Goal: Transaction & Acquisition: Purchase product/service

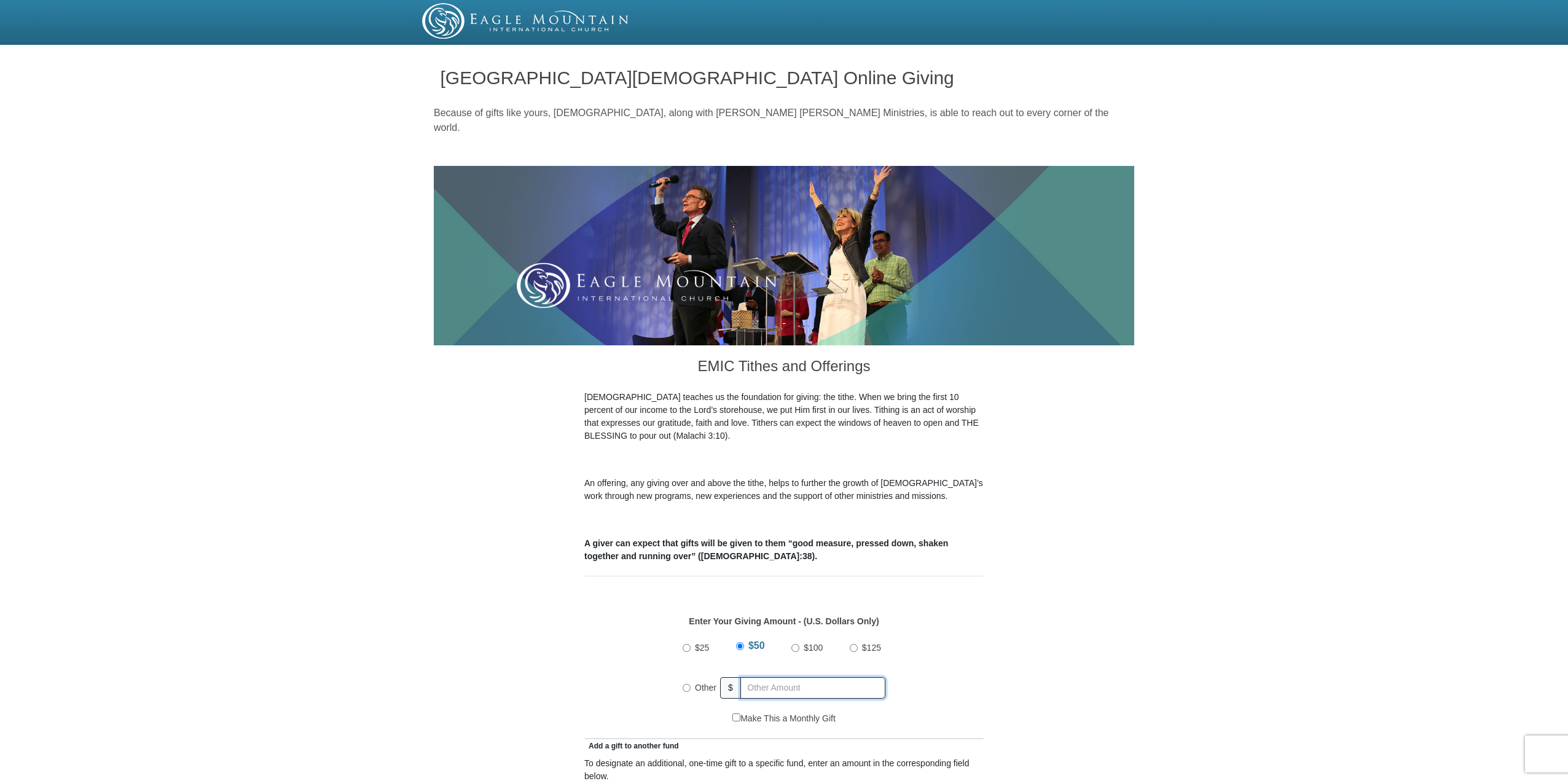
radio input "true"
click at [754, 677] on input "text" at bounding box center [814, 688] width 141 height 22
type input "200.00"
click at [901, 632] on div "$25 $50 $100 $125 Other $ 200.00" at bounding box center [784, 672] width 387 height 80
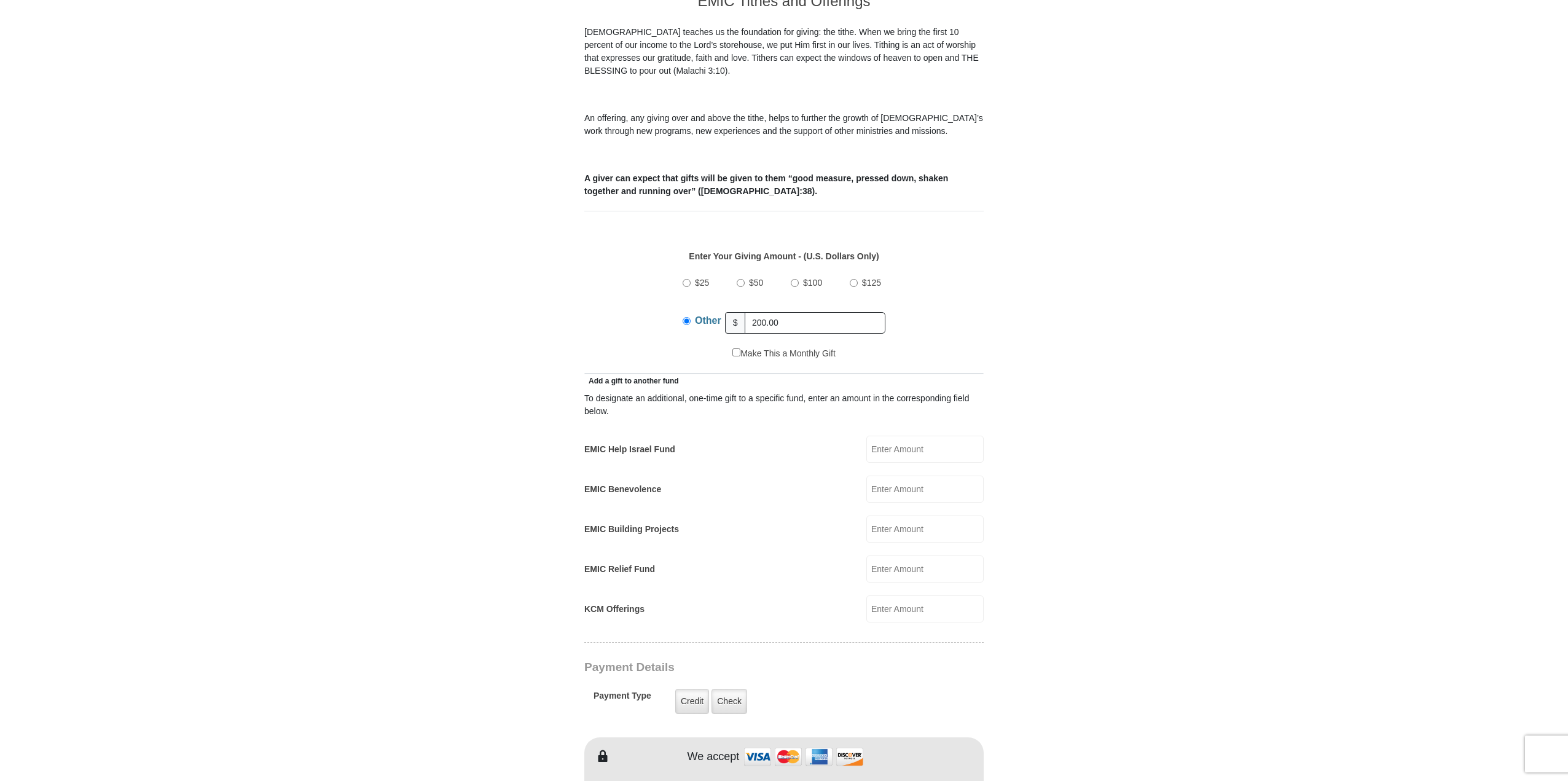
scroll to position [431, 0]
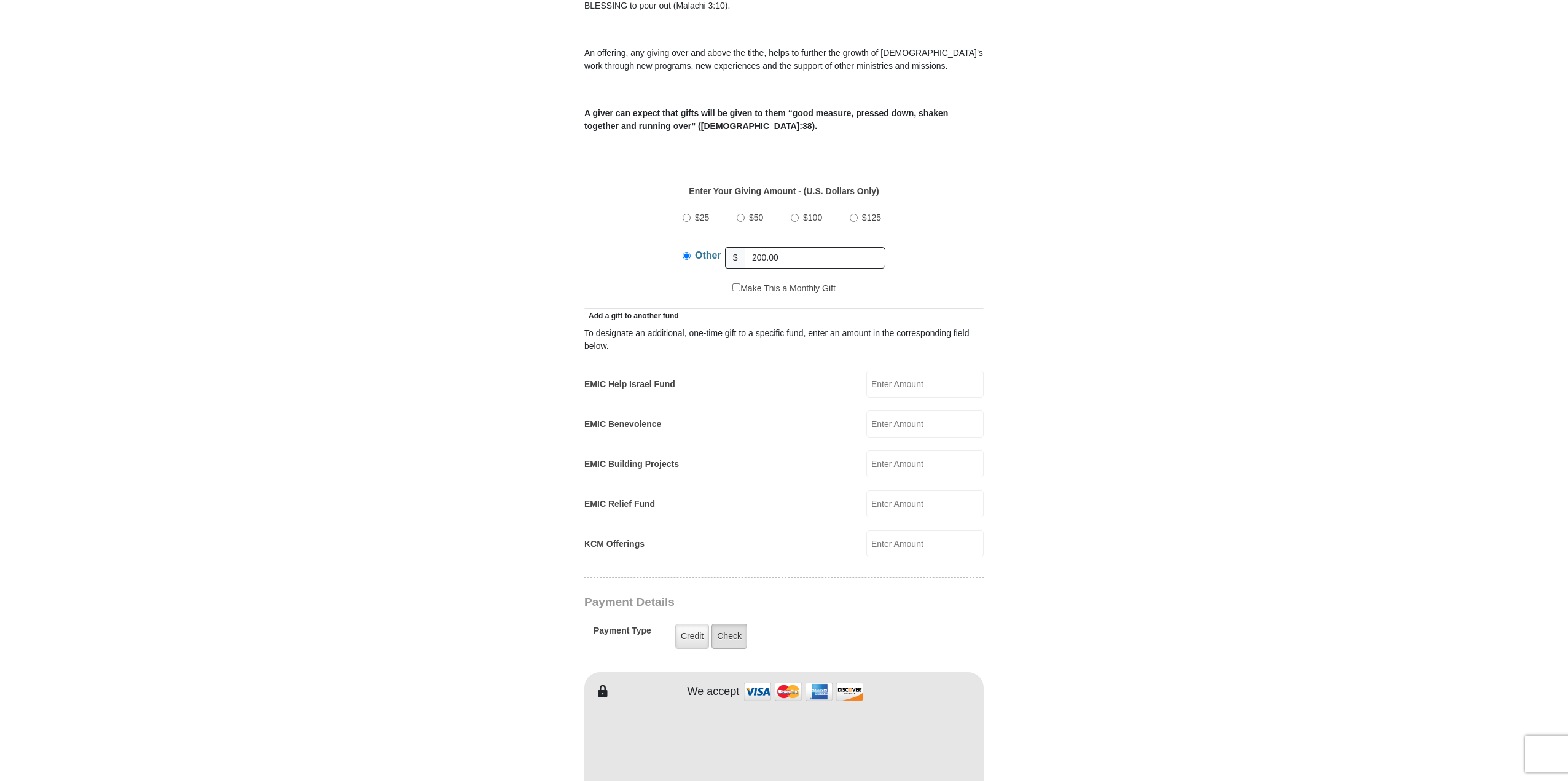
click at [739, 624] on label "Check" at bounding box center [729, 636] width 36 height 25
click at [0, 0] on input "Check" at bounding box center [0, 0] width 0 height 0
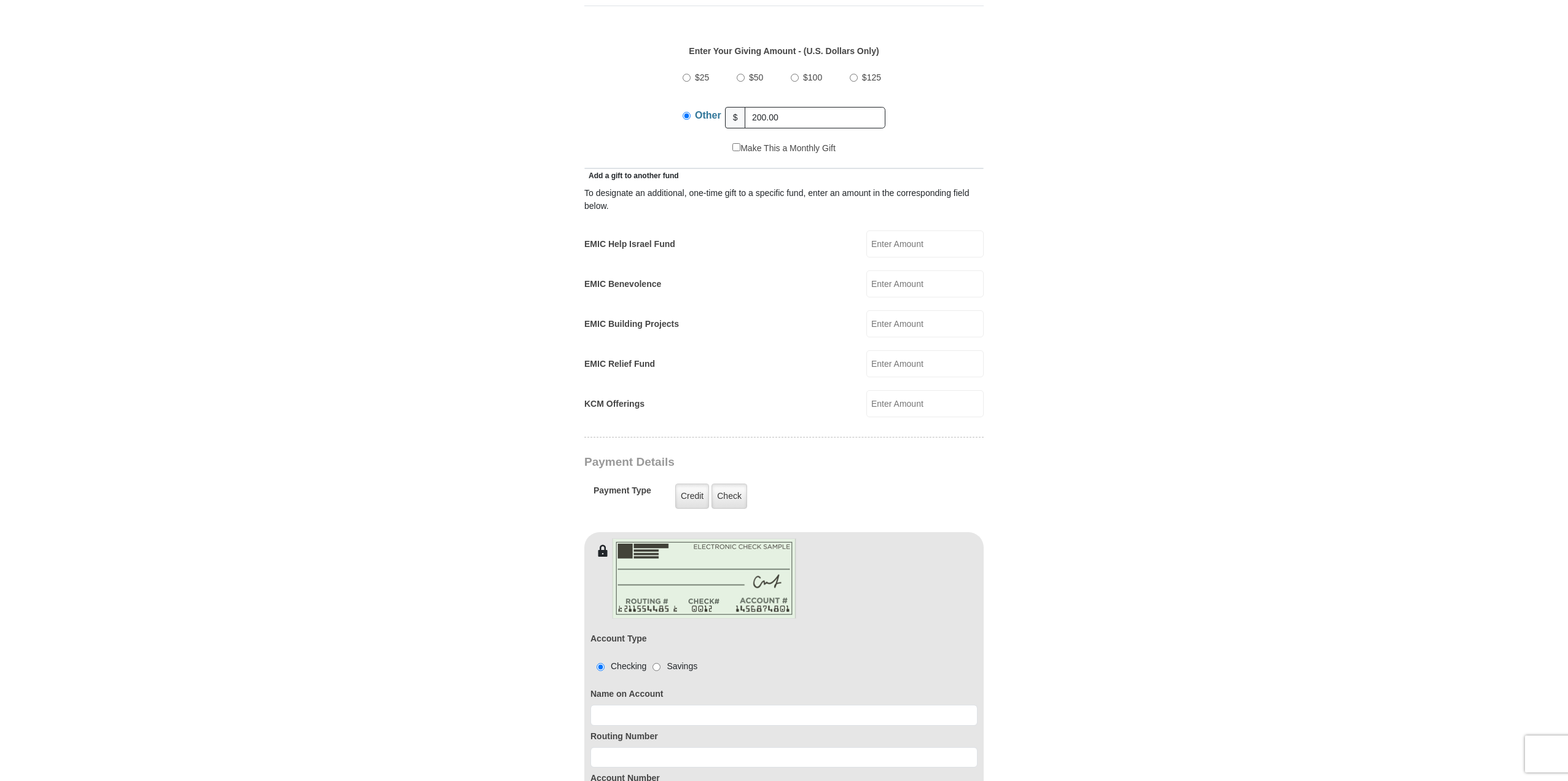
scroll to position [615, 0]
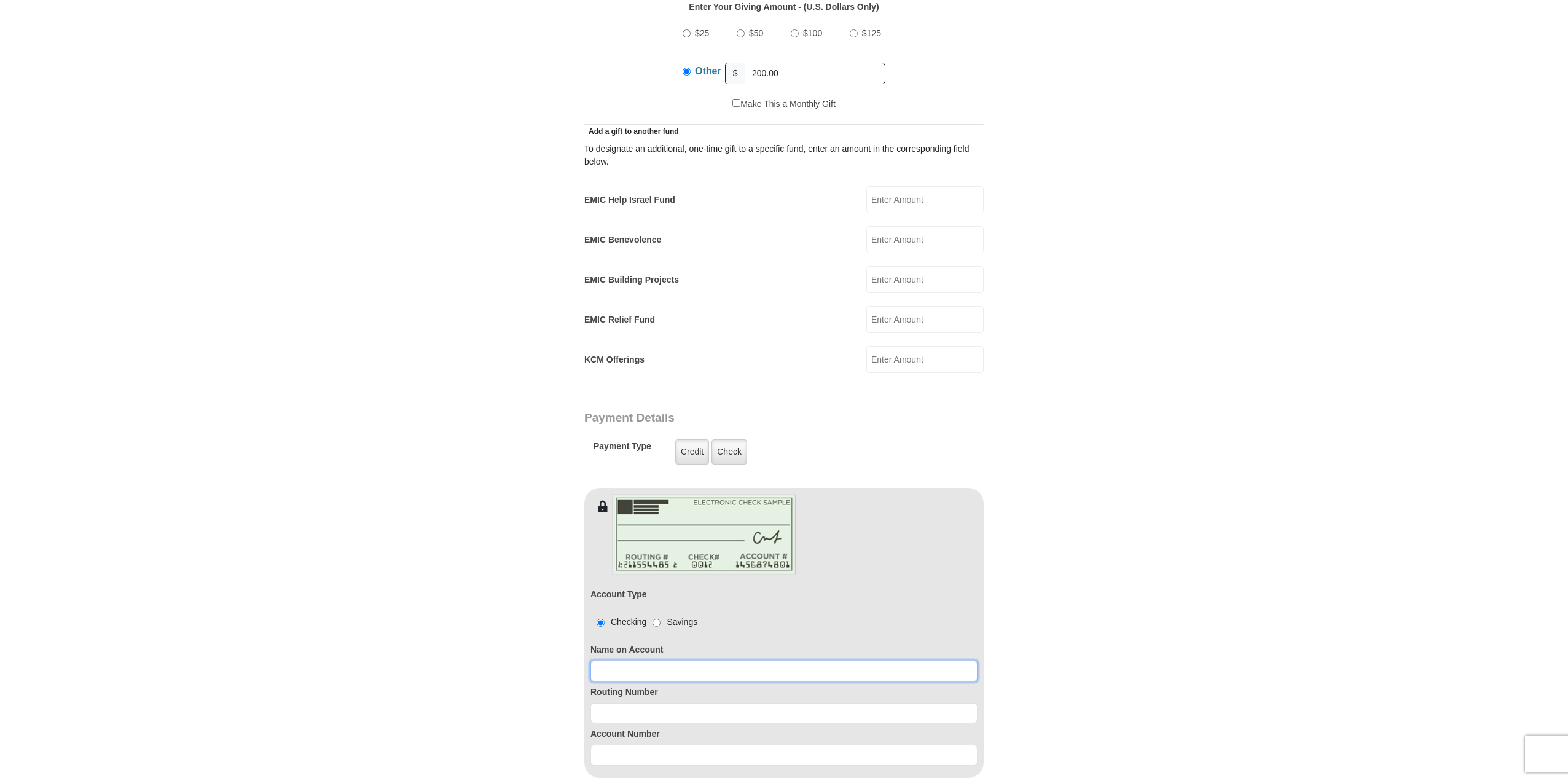
click at [597, 661] on input at bounding box center [784, 671] width 387 height 21
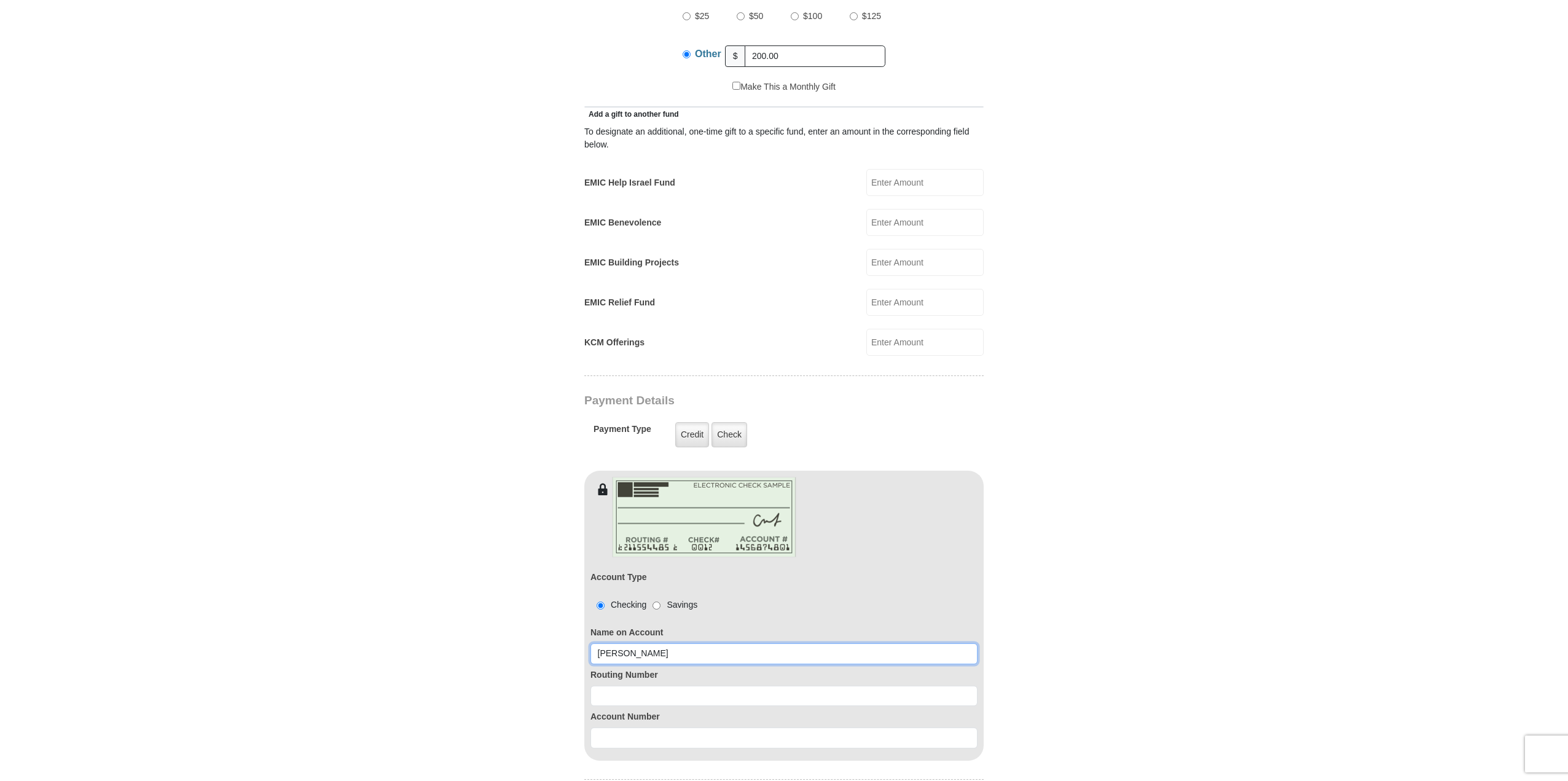
scroll to position [676, 0]
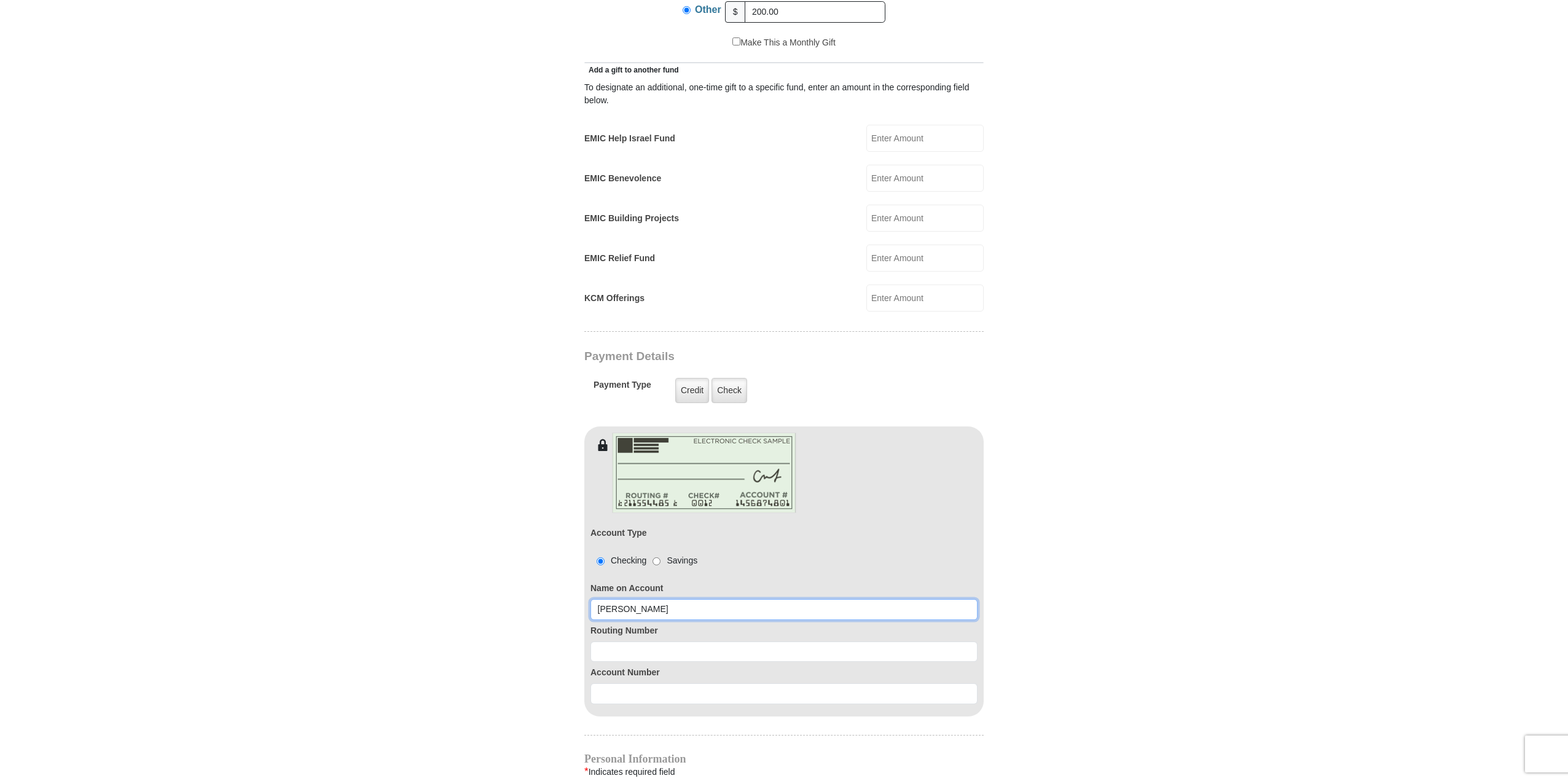
type input "[PERSON_NAME]"
click at [601, 642] on input at bounding box center [784, 652] width 387 height 21
type input "113122655"
click at [613, 683] on input at bounding box center [784, 694] width 387 height 21
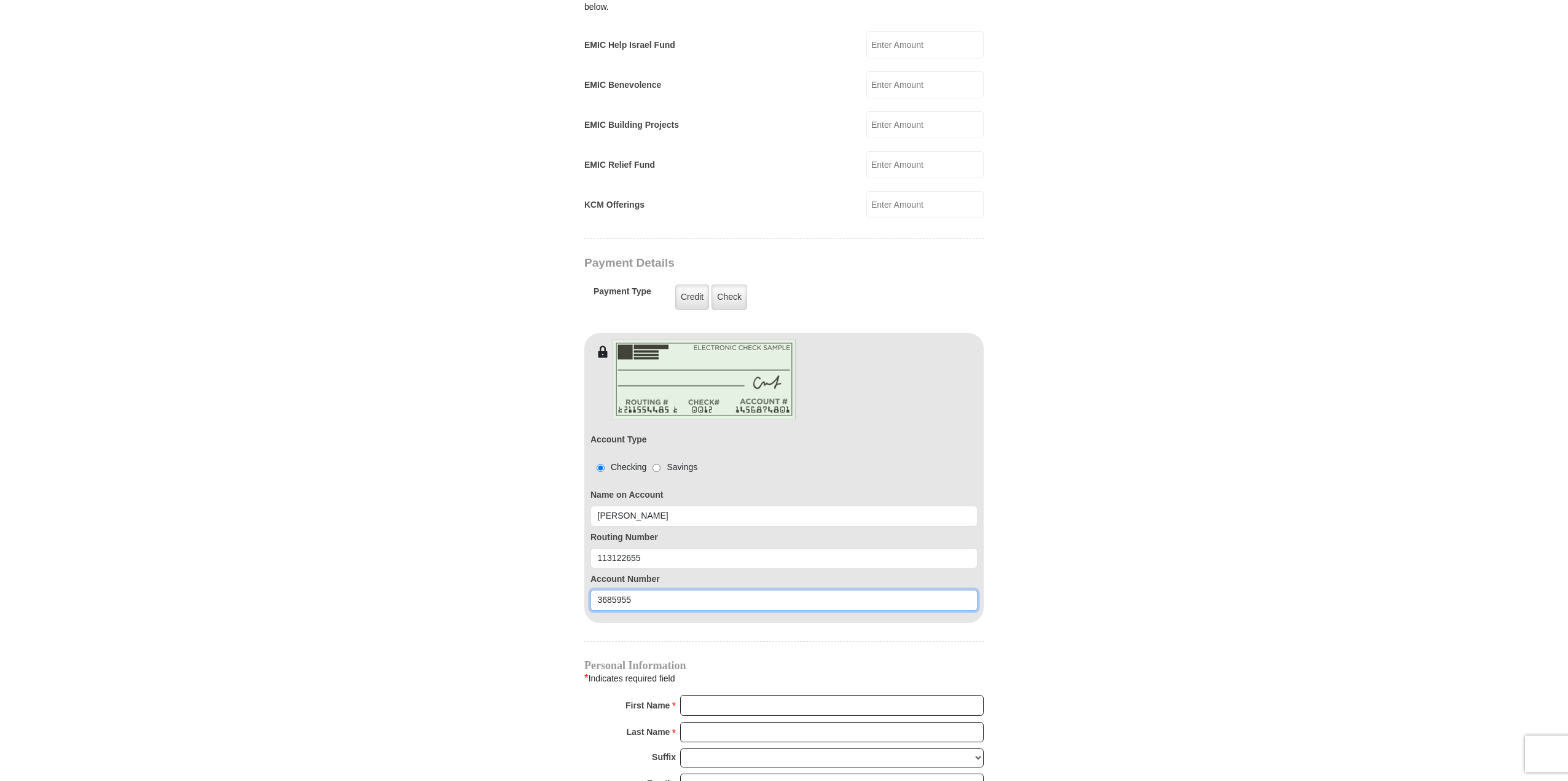
scroll to position [799, 0]
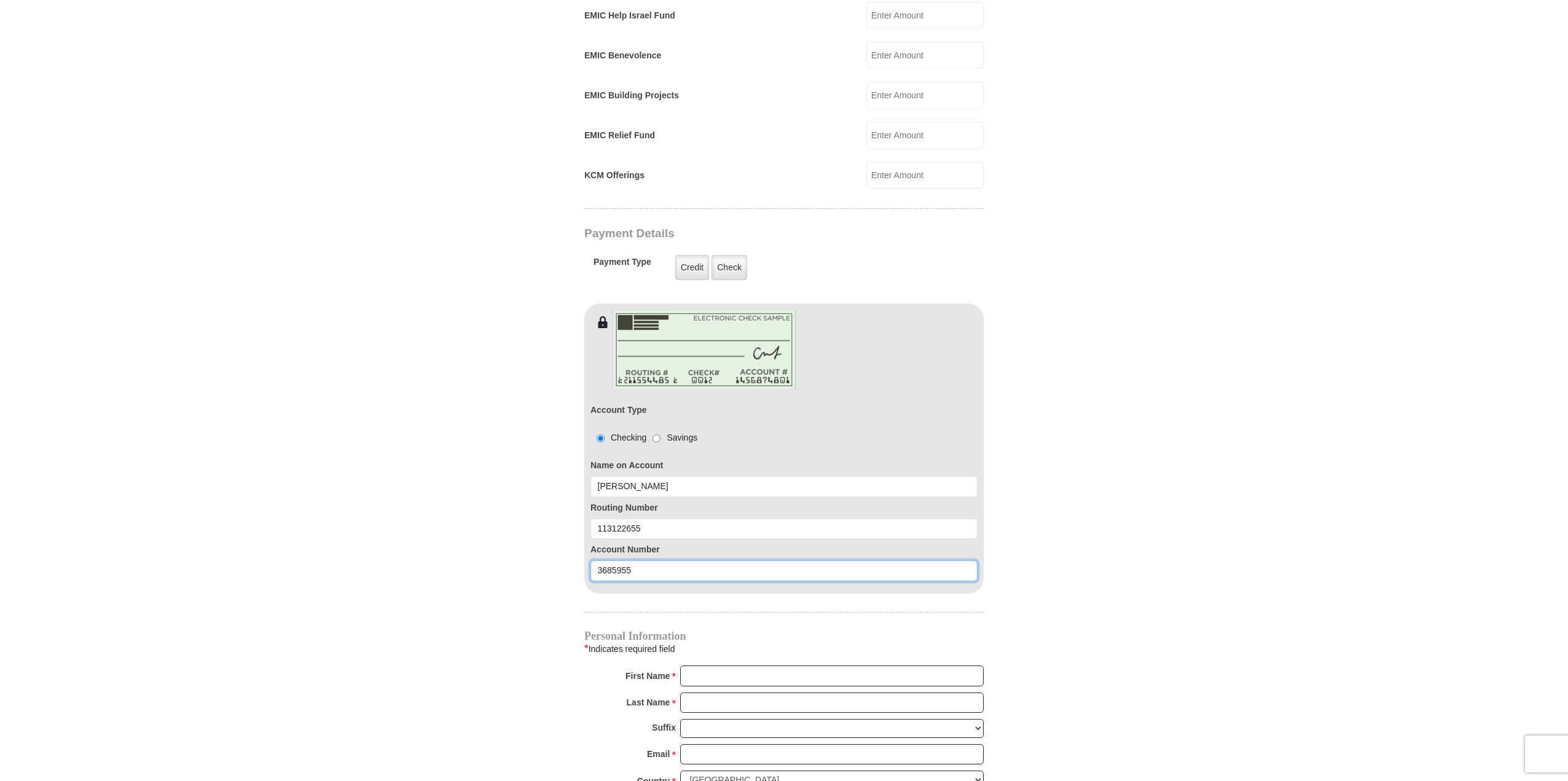
type input "3685955"
click at [688, 666] on input "First Name *" at bounding box center [832, 676] width 303 height 21
type input "[PERSON_NAME]"
type input "[PERSON_NAME][EMAIL_ADDRESS][PERSON_NAME][DOMAIN_NAME]"
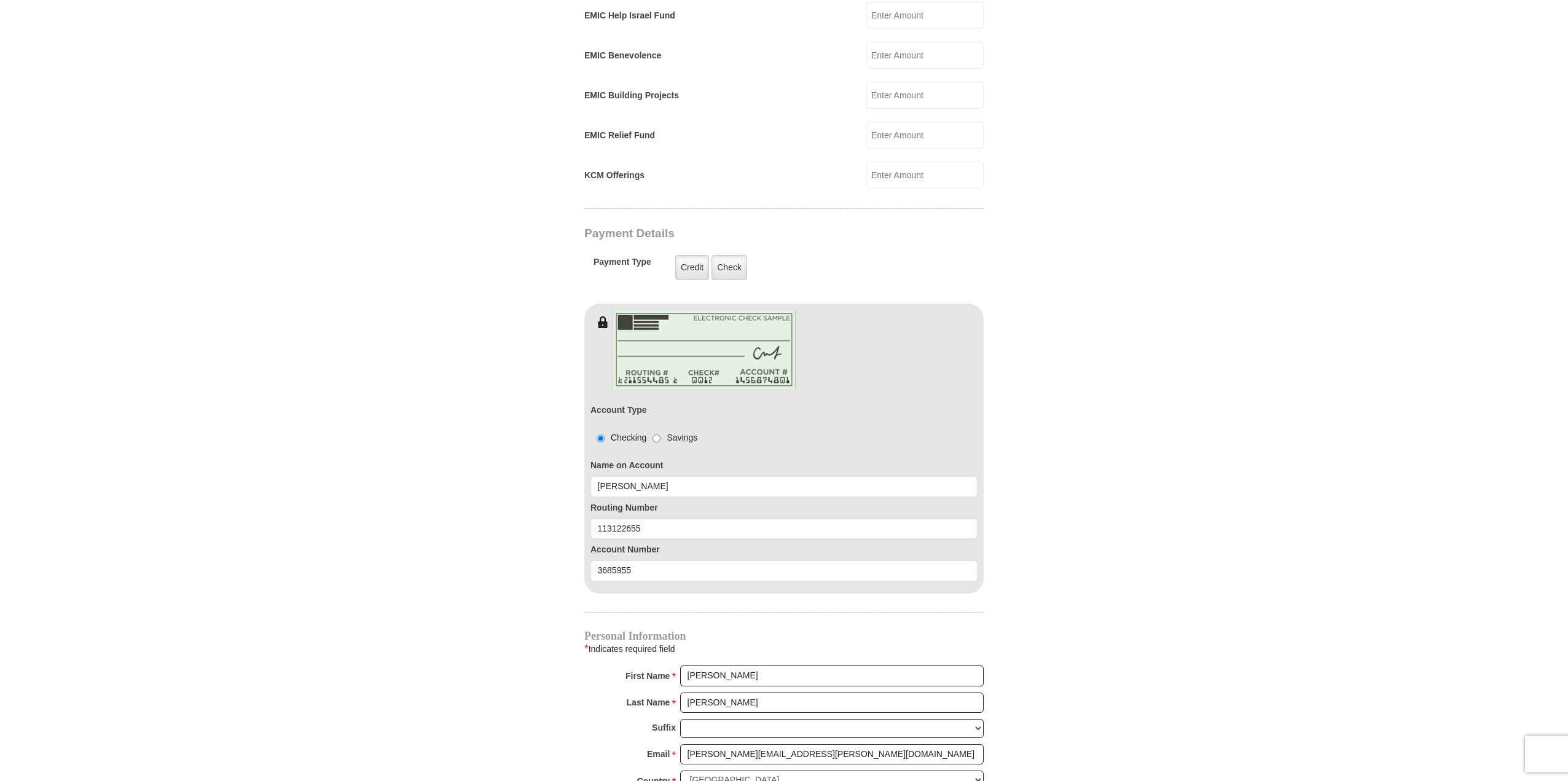
type input "PO Box 5490"
type input "Frisco"
select select "[GEOGRAPHIC_DATA]"
type input "75035"
type input "2147629994"
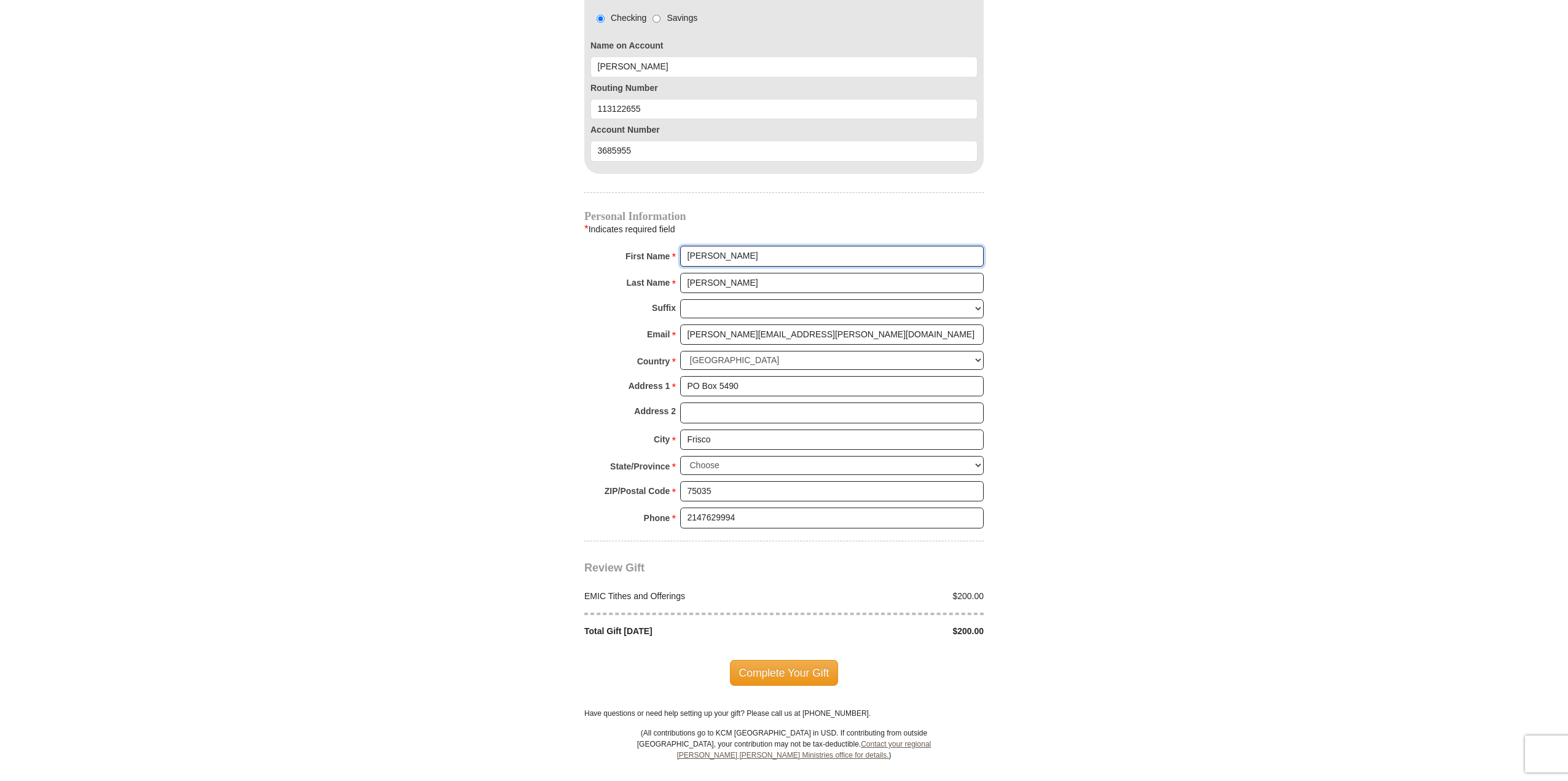
scroll to position [1230, 0]
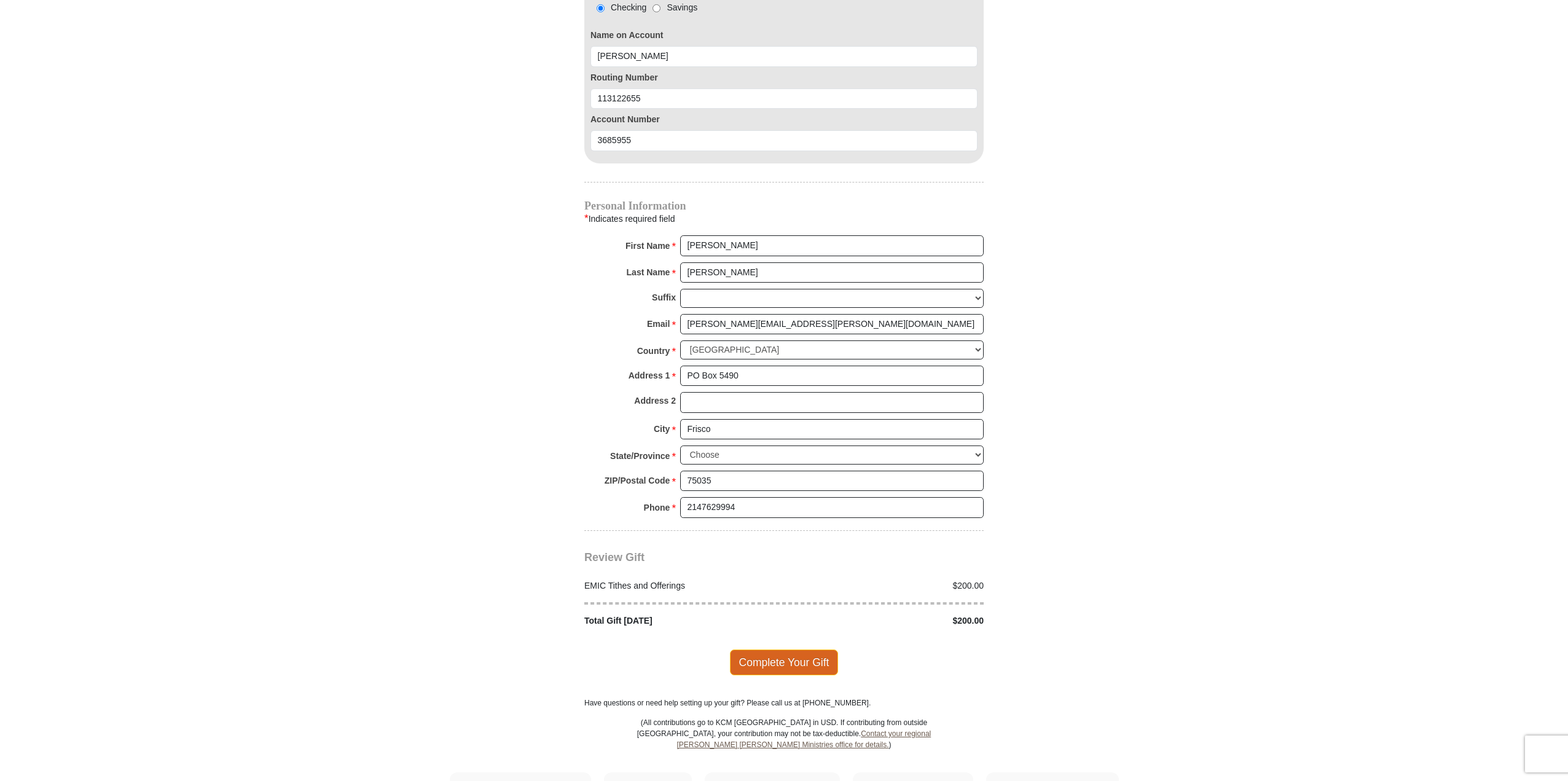
click at [797, 650] on span "Complete Your Gift" at bounding box center [785, 663] width 109 height 26
